Goal: Check status: Check status

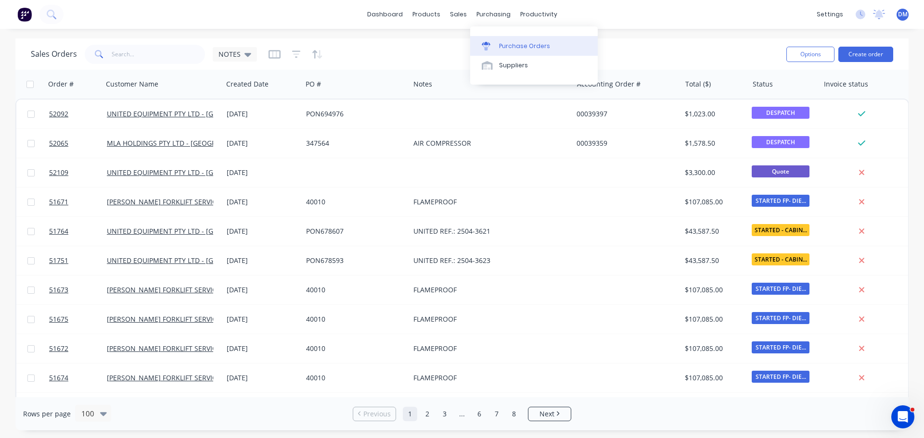
click at [506, 42] on div "Purchase Orders" at bounding box center [524, 46] width 51 height 9
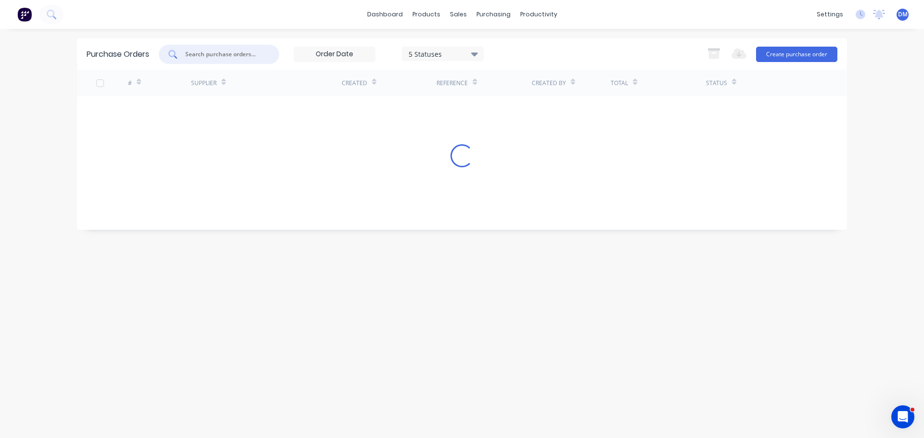
click at [212, 55] on input "text" at bounding box center [224, 55] width 80 height 10
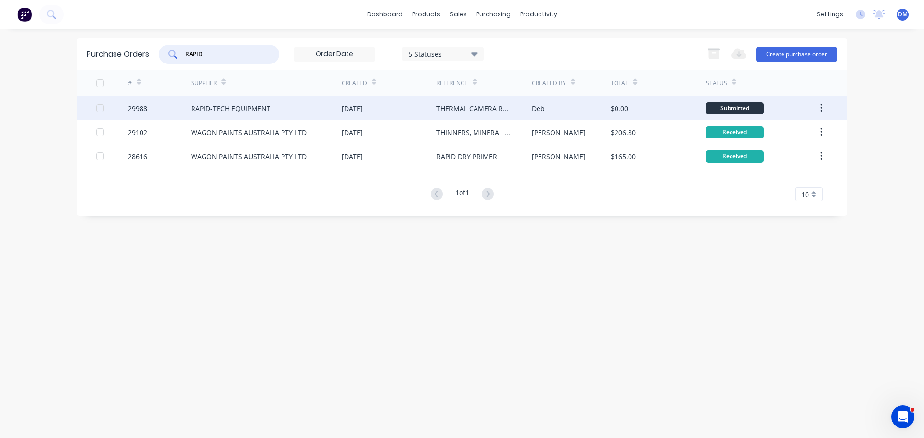
type input "RAPID"
click at [358, 110] on div "[DATE]" at bounding box center [352, 108] width 21 height 10
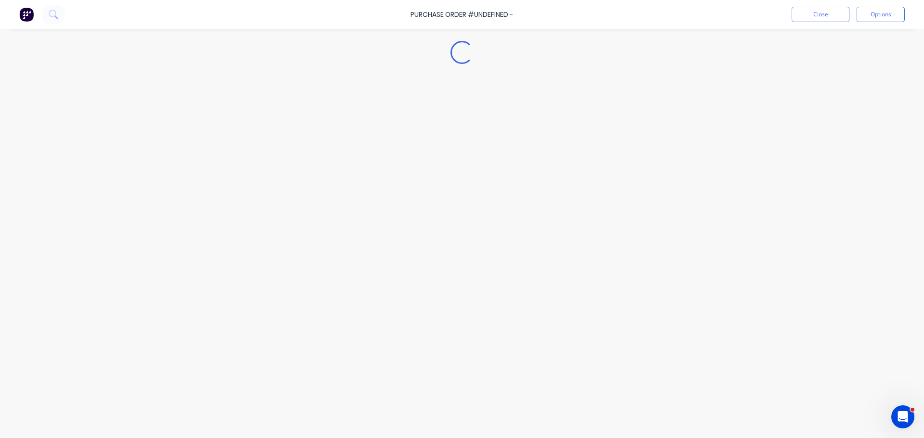
type textarea "x"
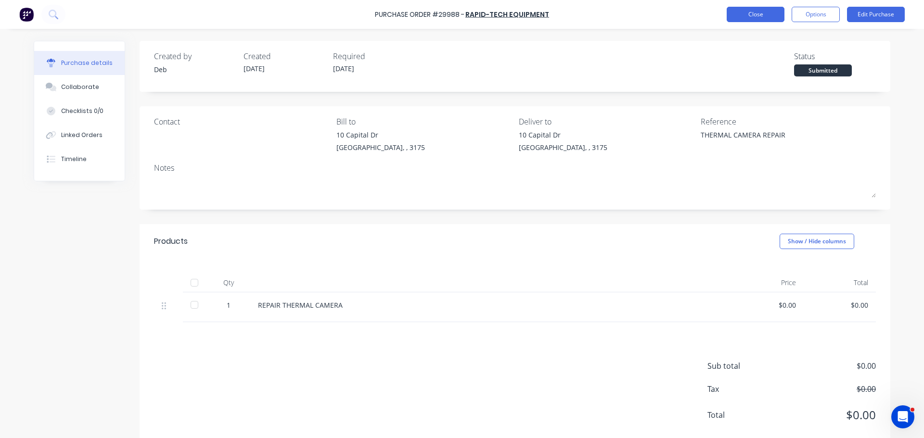
click at [749, 16] on button "Close" at bounding box center [756, 14] width 58 height 15
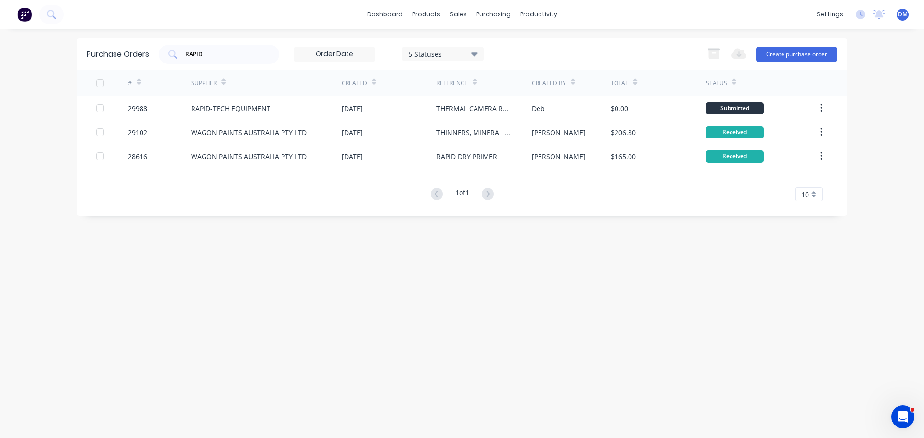
drag, startPoint x: 212, startPoint y: 53, endPoint x: 75, endPoint y: 60, distance: 137.3
click at [75, 58] on div "dashboard products sales purchasing productivity dashboard products Product Cat…" at bounding box center [462, 219] width 924 height 438
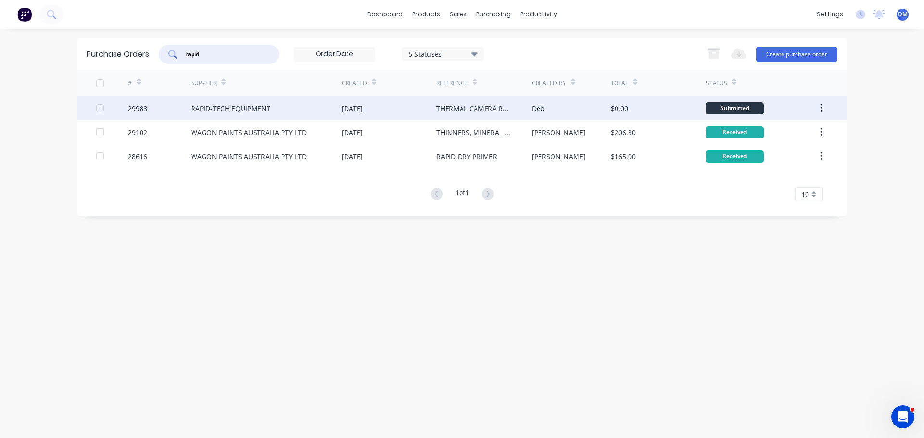
type input "rapid"
click at [224, 107] on div "RAPID-TECH EQUIPMENT" at bounding box center [230, 108] width 79 height 10
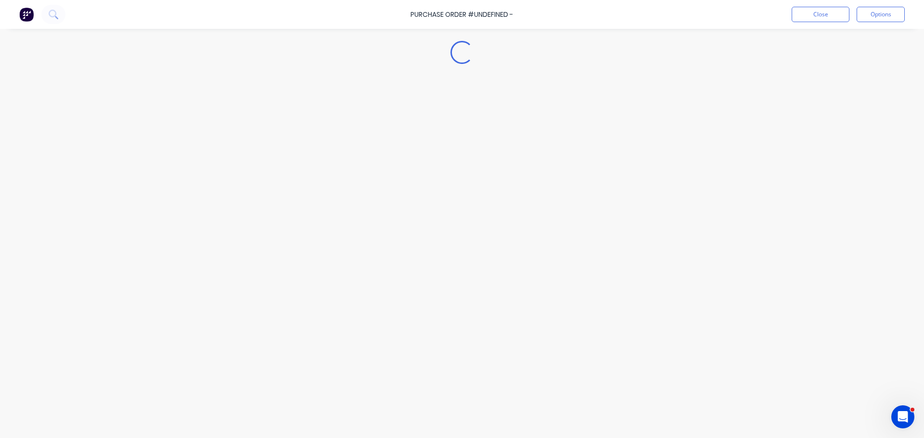
type textarea "x"
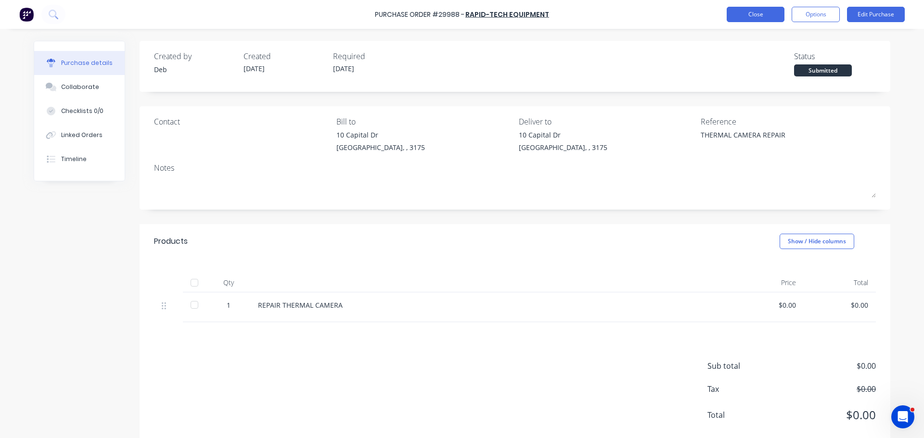
click at [762, 13] on button "Close" at bounding box center [756, 14] width 58 height 15
